Goal: Check status

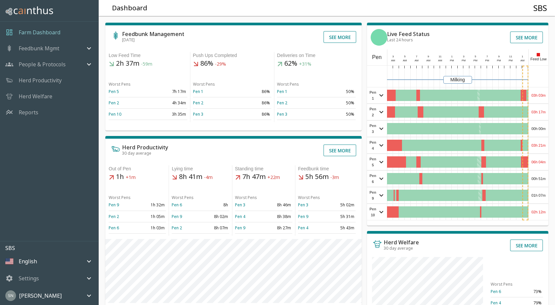
click at [541, 91] on div "03h 03m" at bounding box center [539, 95] width 20 height 16
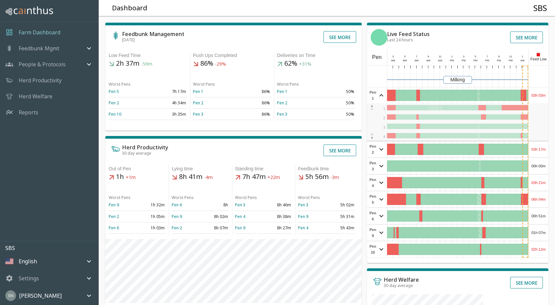
click at [541, 91] on div "03h 03m" at bounding box center [539, 95] width 20 height 16
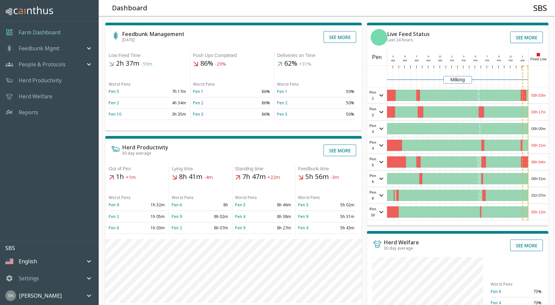
click at [541, 109] on div "03h 17m" at bounding box center [539, 112] width 20 height 16
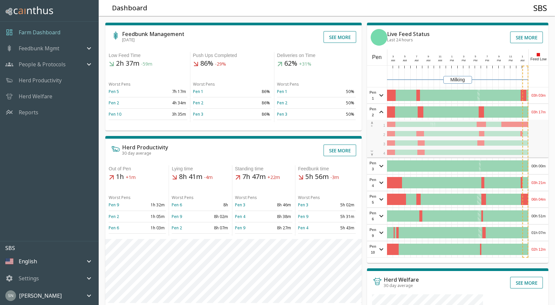
click at [541, 109] on div "03h 17m" at bounding box center [539, 112] width 20 height 16
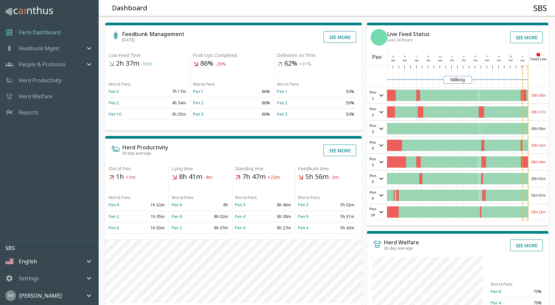
click at [540, 128] on div "00h 00m" at bounding box center [539, 129] width 20 height 16
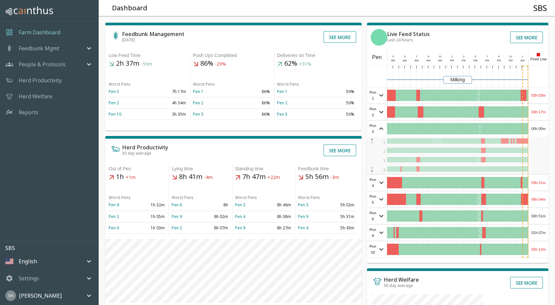
click at [540, 128] on div "00h 00m" at bounding box center [539, 129] width 20 height 16
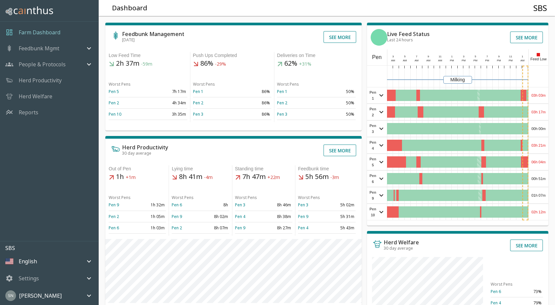
click at [541, 147] on div "03h 21m" at bounding box center [539, 145] width 20 height 16
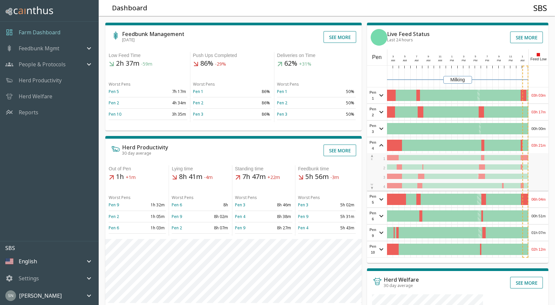
click at [541, 147] on div "03h 21m" at bounding box center [539, 145] width 20 height 16
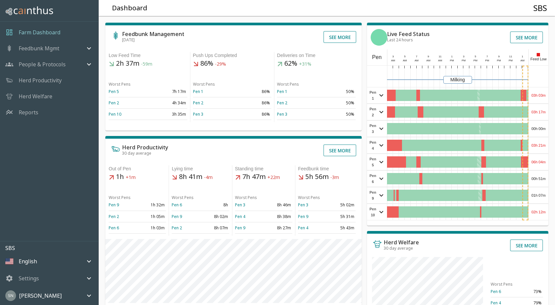
click at [541, 161] on div "06h 04m" at bounding box center [539, 162] width 20 height 16
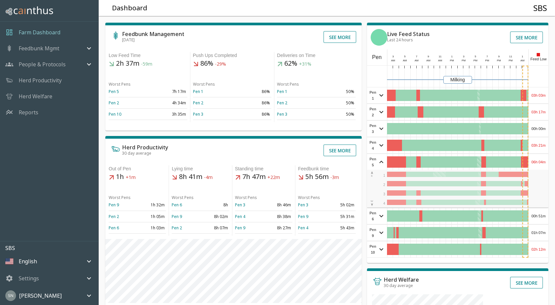
click at [541, 161] on div "06h 04m" at bounding box center [539, 162] width 20 height 16
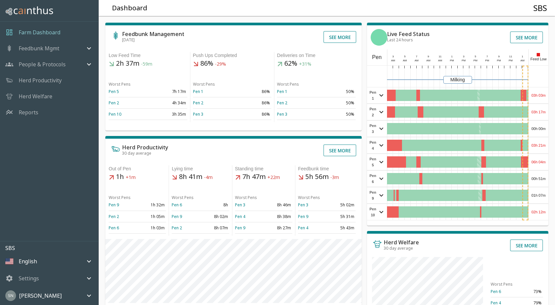
click at [543, 177] on div "00h 51m" at bounding box center [539, 179] width 20 height 16
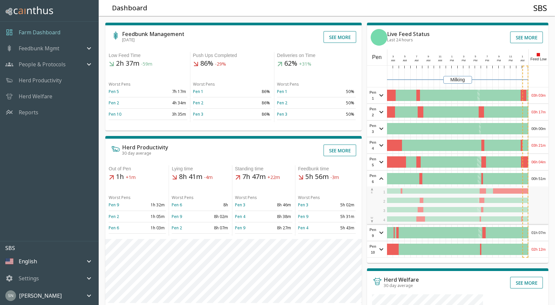
click at [543, 177] on div "00h 51m" at bounding box center [539, 179] width 20 height 16
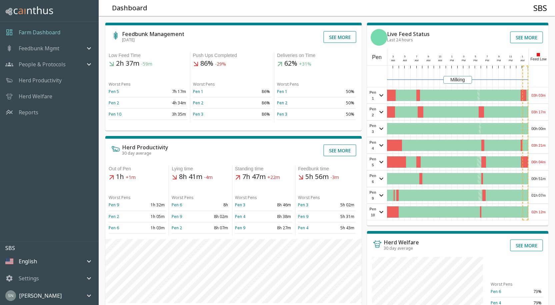
click at [539, 194] on div "01h 07m" at bounding box center [539, 195] width 20 height 16
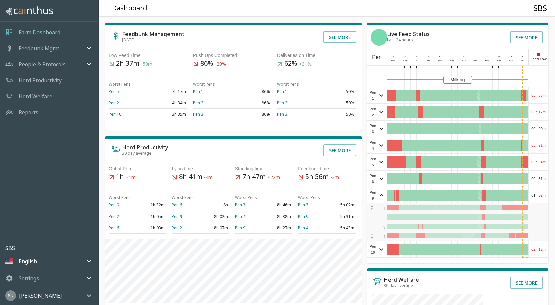
click at [540, 193] on div "01h 07m" at bounding box center [539, 195] width 20 height 16
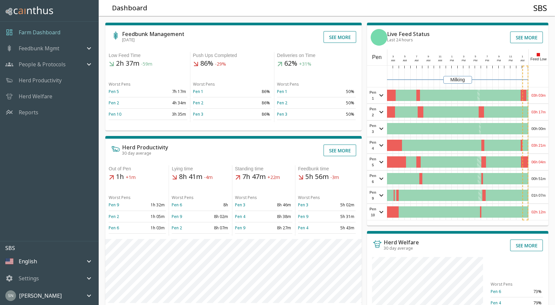
click at [535, 214] on div "02h 12m" at bounding box center [539, 212] width 20 height 16
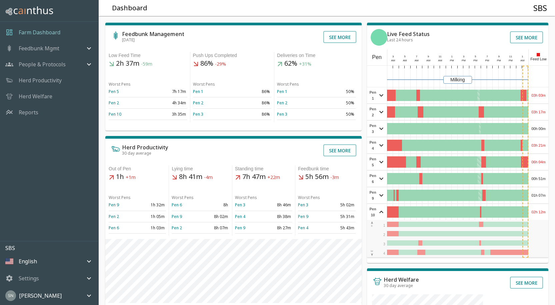
click at [535, 213] on div "02h 12m" at bounding box center [539, 212] width 20 height 16
